Goal: Obtain resource: Obtain resource

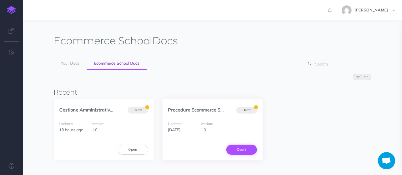
click at [234, 147] on link "Open" at bounding box center [241, 150] width 31 height 10
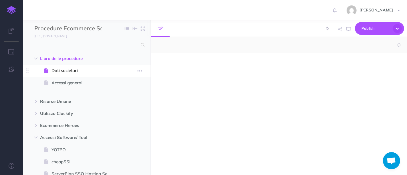
click at [60, 72] on span "Dati societari" at bounding box center [84, 70] width 65 height 7
select select "null"
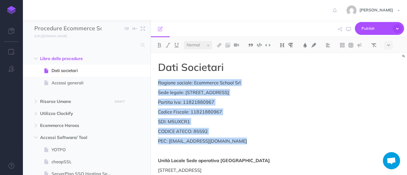
drag, startPoint x: 159, startPoint y: 82, endPoint x: 252, endPoint y: 143, distance: 111.9
copy div "Ragione sociale: Ecommerce School Srl Sede legale: [STREET_ADDRESS] Partita Iva…"
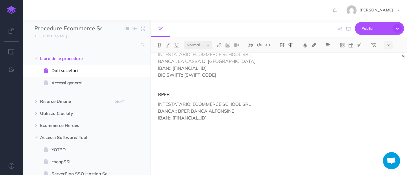
scroll to position [216, 0]
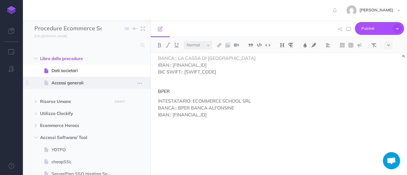
click at [59, 86] on span "Accessi generali" at bounding box center [84, 83] width 65 height 7
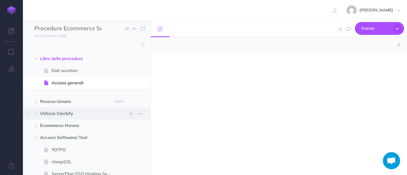
select select "null"
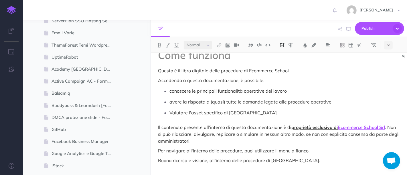
scroll to position [155, 0]
